Goal: Book appointment/travel/reservation

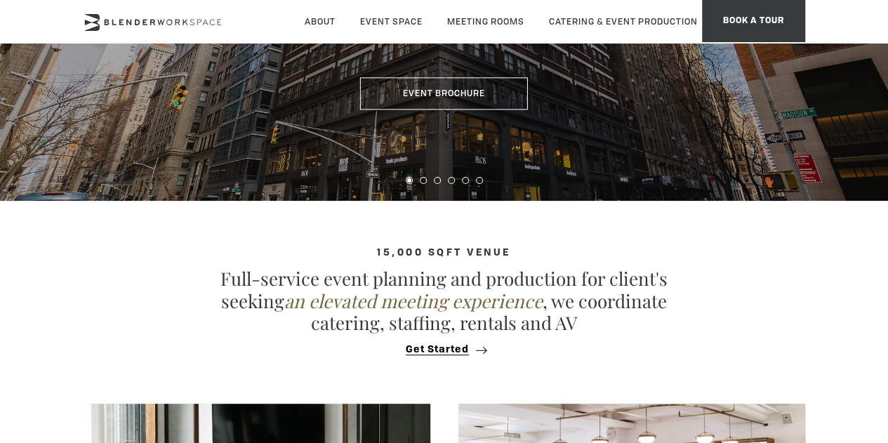
scroll to position [248, 0]
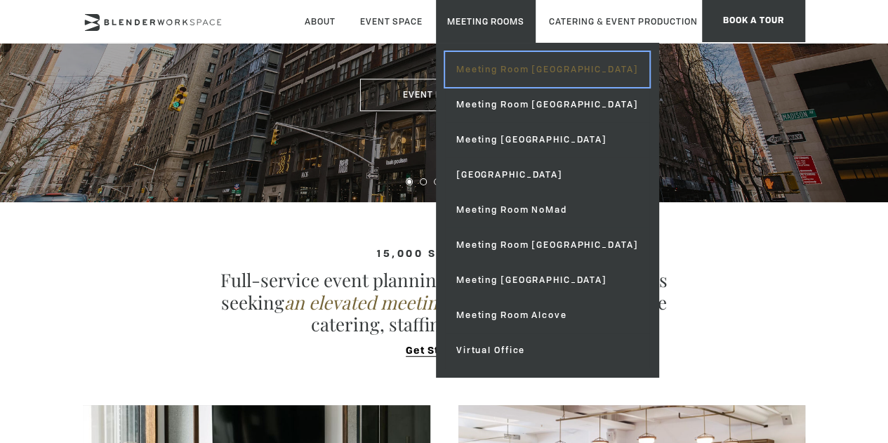
click at [557, 66] on link "Meeting Room [GEOGRAPHIC_DATA]" at bounding box center [547, 69] width 204 height 35
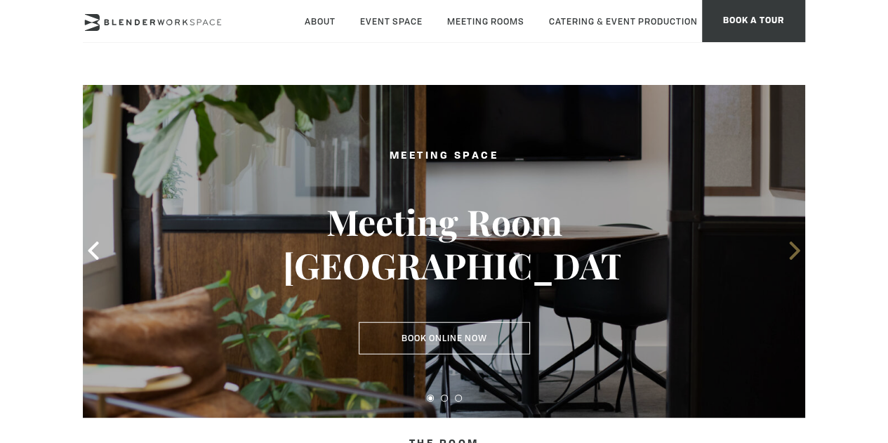
click at [795, 251] on icon at bounding box center [794, 250] width 18 height 18
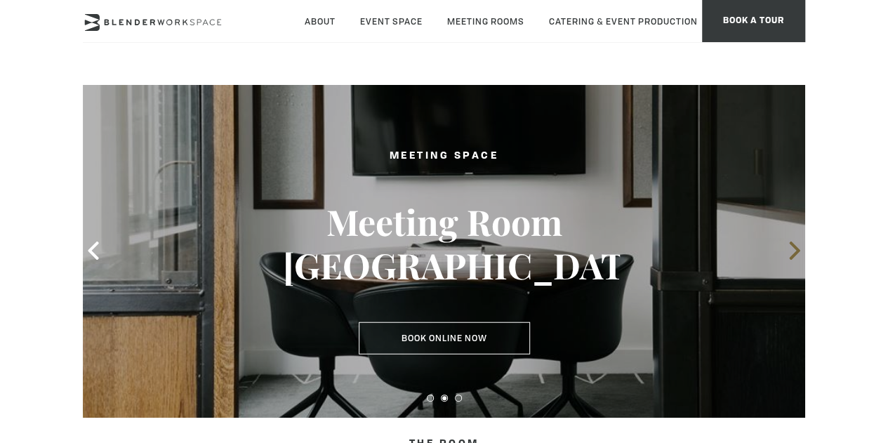
click at [795, 251] on icon at bounding box center [794, 250] width 18 height 18
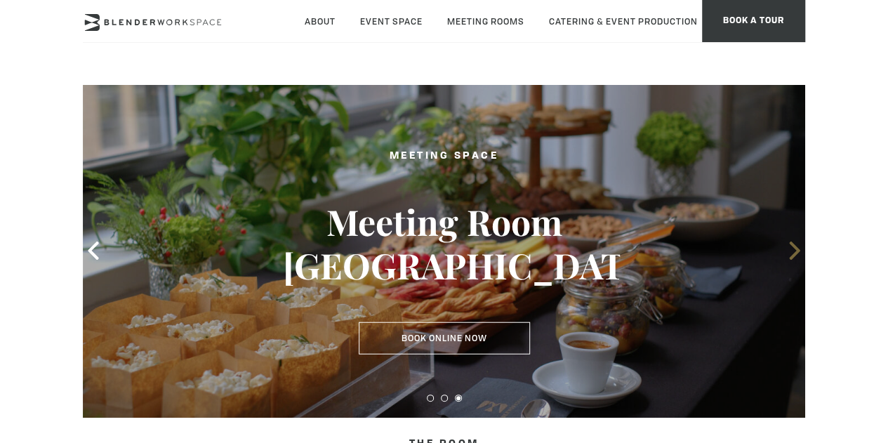
click at [795, 251] on icon at bounding box center [794, 250] width 18 height 18
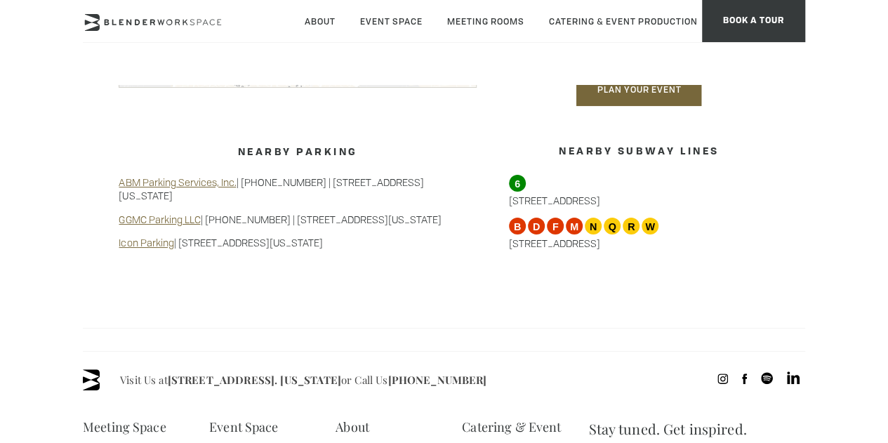
scroll to position [1176, 0]
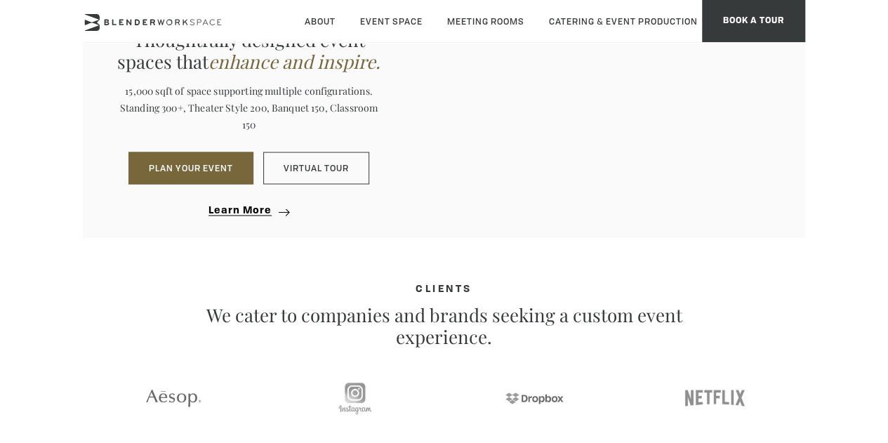
scroll to position [1257, 0]
